Goal: Transaction & Acquisition: Purchase product/service

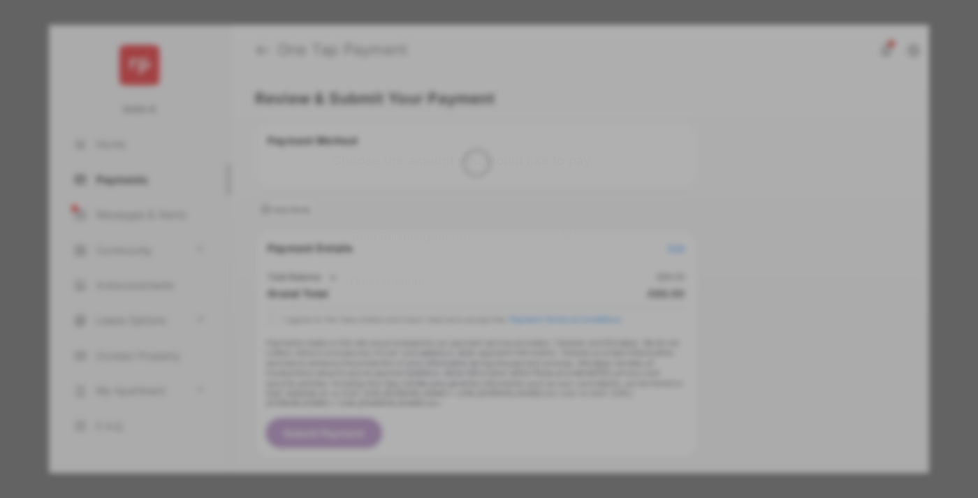
click at [463, 269] on div "Other Amount" at bounding box center [463, 281] width 226 height 24
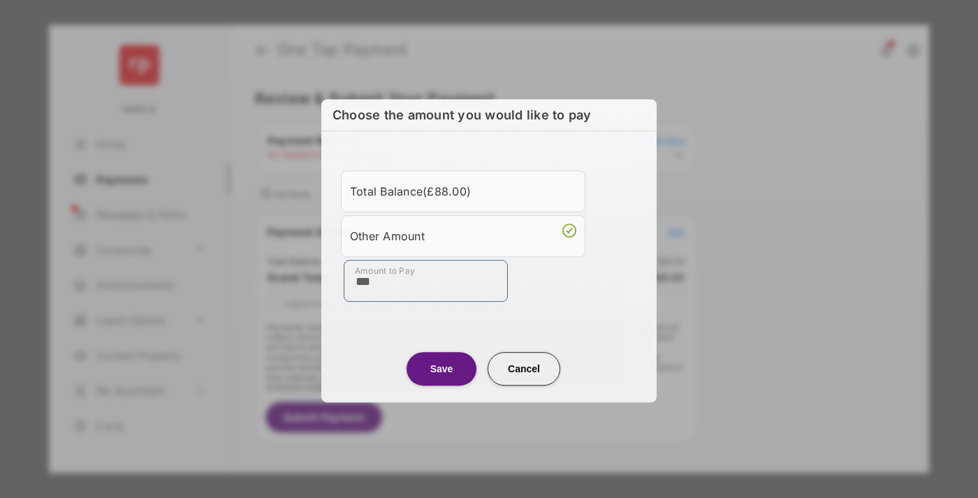
type input "***"
click at [442, 368] on button "Save" at bounding box center [442, 369] width 70 height 34
